Goal: Transaction & Acquisition: Obtain resource

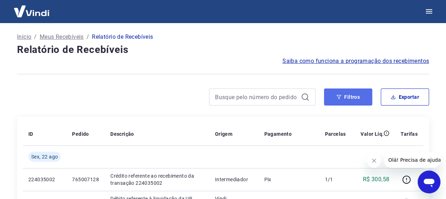
click at [358, 99] on button "Filtros" at bounding box center [348, 96] width 48 height 17
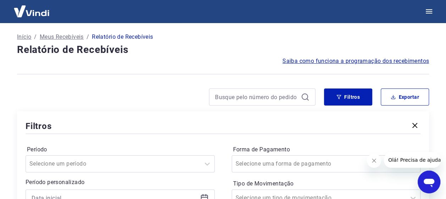
click at [376, 162] on icon "Fechar mensagem da empresa" at bounding box center [375, 161] width 6 height 6
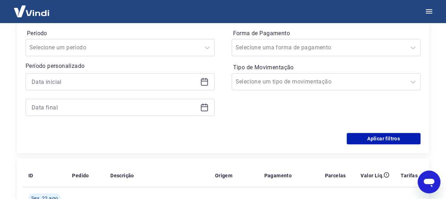
scroll to position [120, 0]
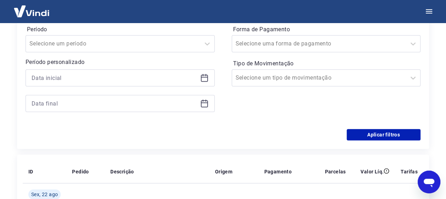
click at [206, 77] on icon at bounding box center [204, 77] width 7 height 1
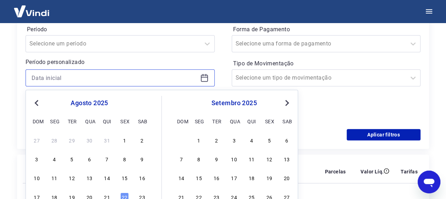
scroll to position [153, 0]
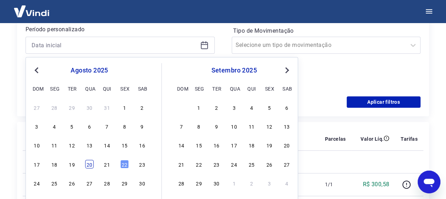
click at [90, 164] on div "20" at bounding box center [89, 163] width 9 height 9
type input "[DATE]"
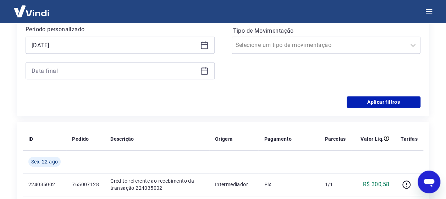
click at [203, 70] on icon at bounding box center [204, 70] width 9 height 9
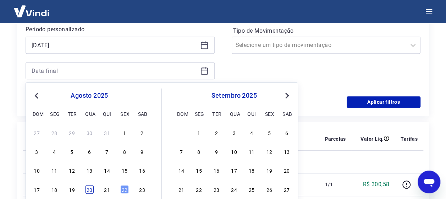
click at [87, 186] on div "20" at bounding box center [89, 189] width 9 height 9
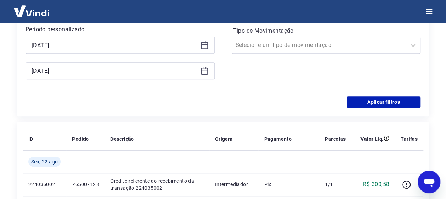
type input "[DATE]"
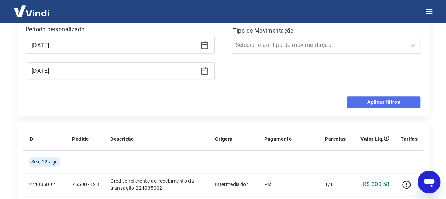
click at [372, 101] on button "Aplicar filtros" at bounding box center [384, 101] width 74 height 11
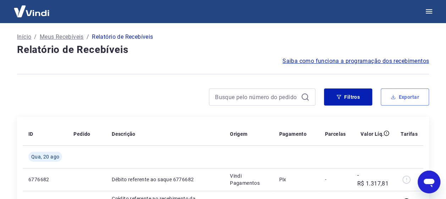
click at [408, 92] on button "Exportar" at bounding box center [405, 96] width 48 height 17
type input "[DATE]"
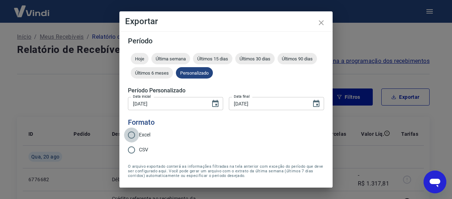
click at [131, 137] on input "Excel" at bounding box center [131, 135] width 15 height 15
radio input "true"
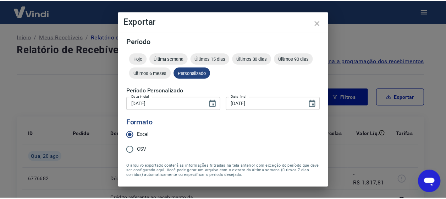
scroll to position [22, 0]
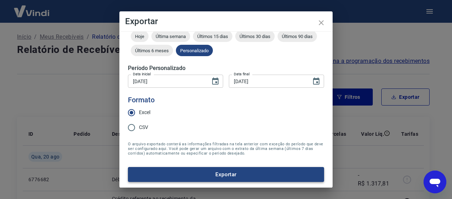
click at [184, 169] on button "Exportar" at bounding box center [226, 174] width 196 height 15
